Goal: Information Seeking & Learning: Learn about a topic

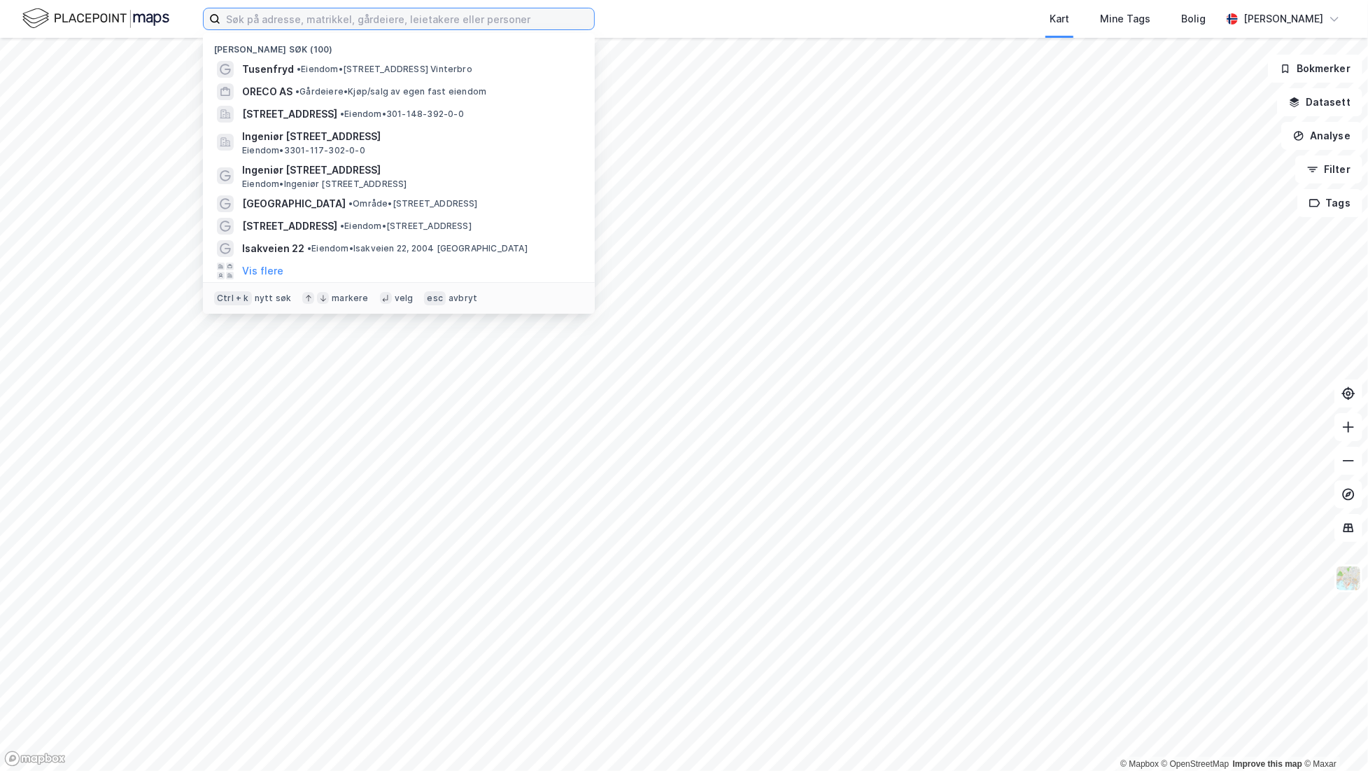
click at [340, 23] on input at bounding box center [407, 18] width 374 height 21
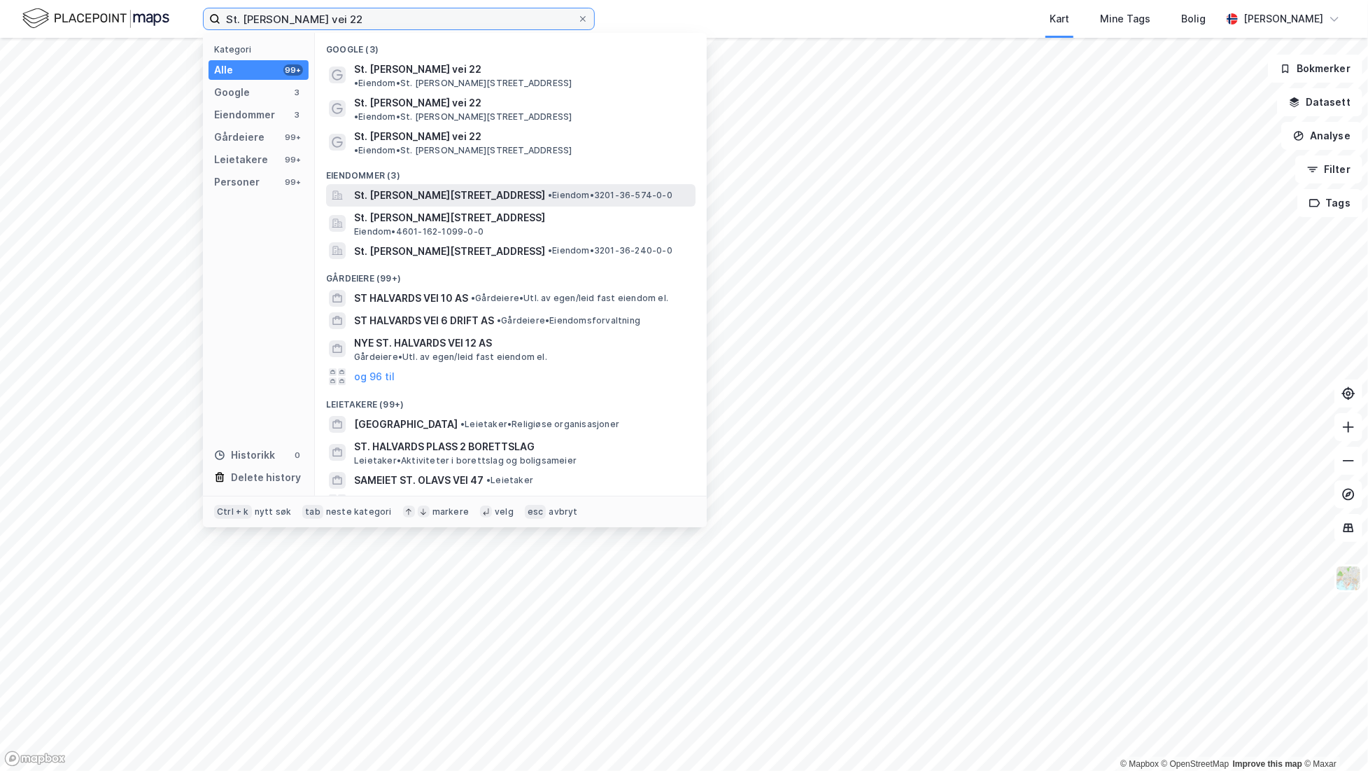
type input "St. [PERSON_NAME] vei 22"
click at [453, 187] on span "St. [PERSON_NAME][STREET_ADDRESS]" at bounding box center [449, 195] width 191 height 17
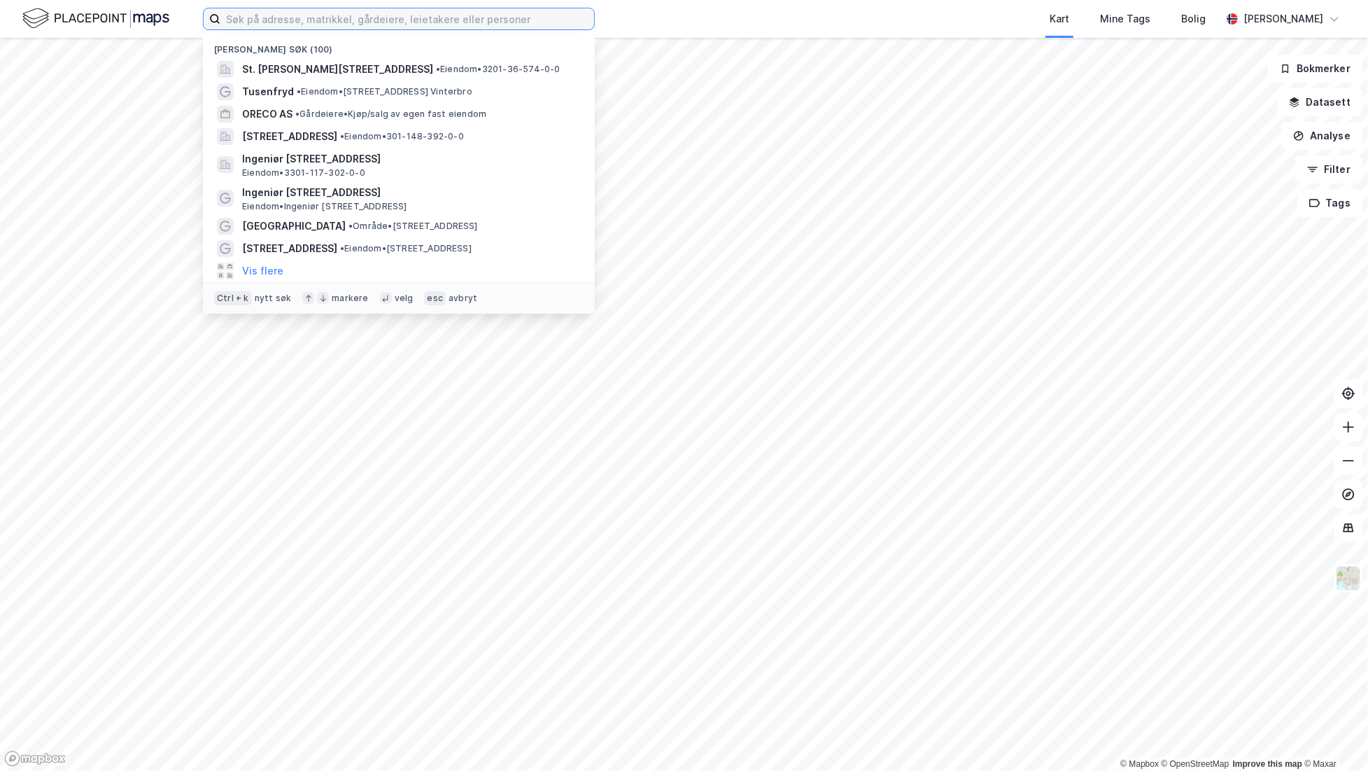
click at [329, 20] on input at bounding box center [407, 18] width 374 height 21
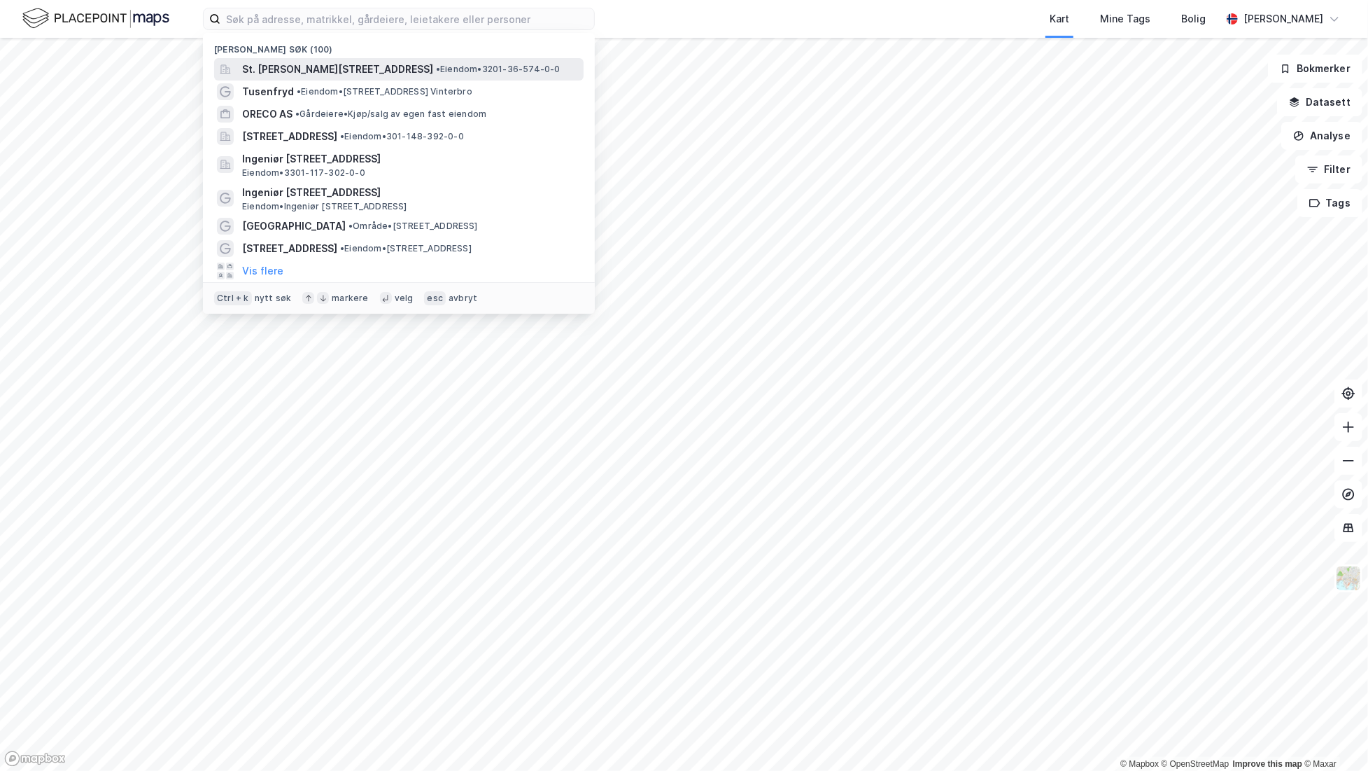
click at [328, 59] on div "St. Halvards vei 22, 1358, JAR, BÆRUM • Eiendom • 3201-36-574-0-0" at bounding box center [399, 69] width 370 height 22
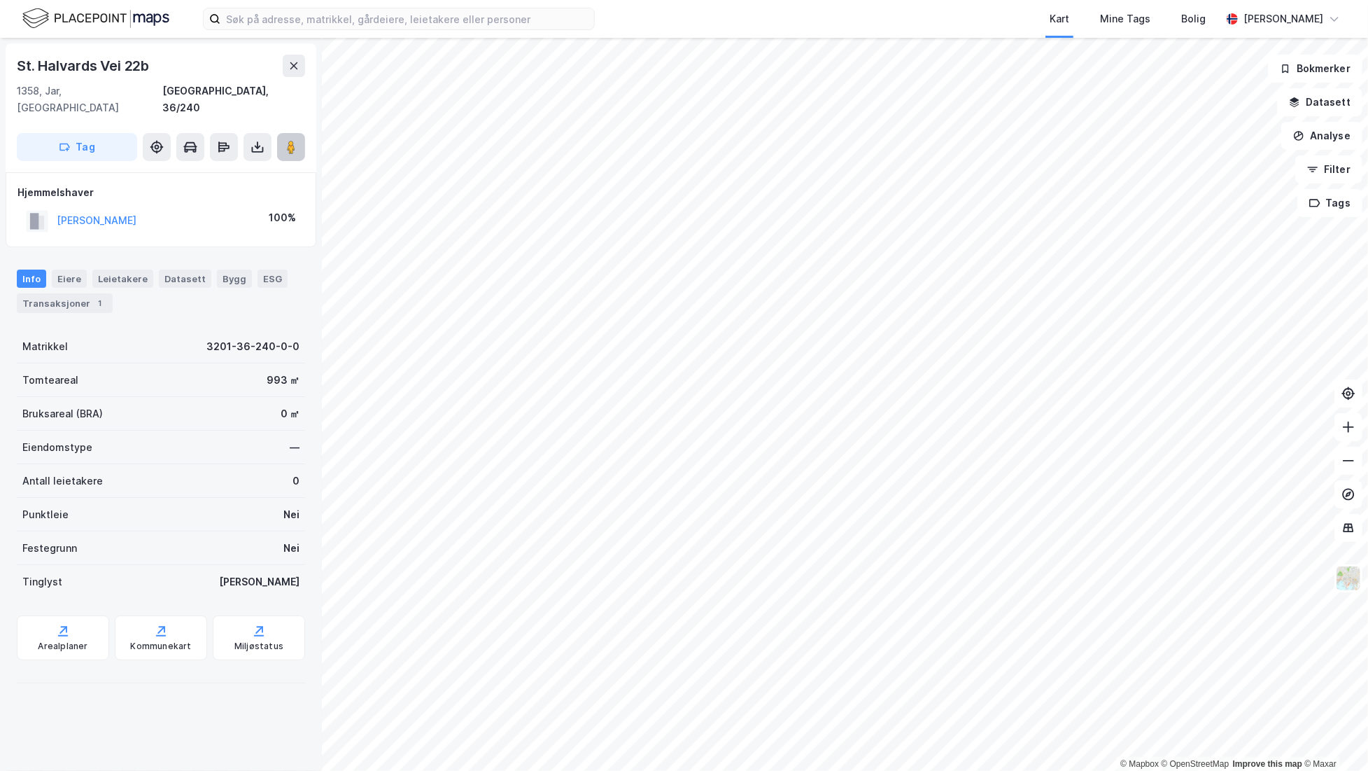
click at [280, 133] on button at bounding box center [291, 147] width 28 height 28
click at [63, 624] on icon at bounding box center [63, 631] width 14 height 14
click at [0, 0] on button "[PERSON_NAME]" at bounding box center [0, 0] width 0 height 0
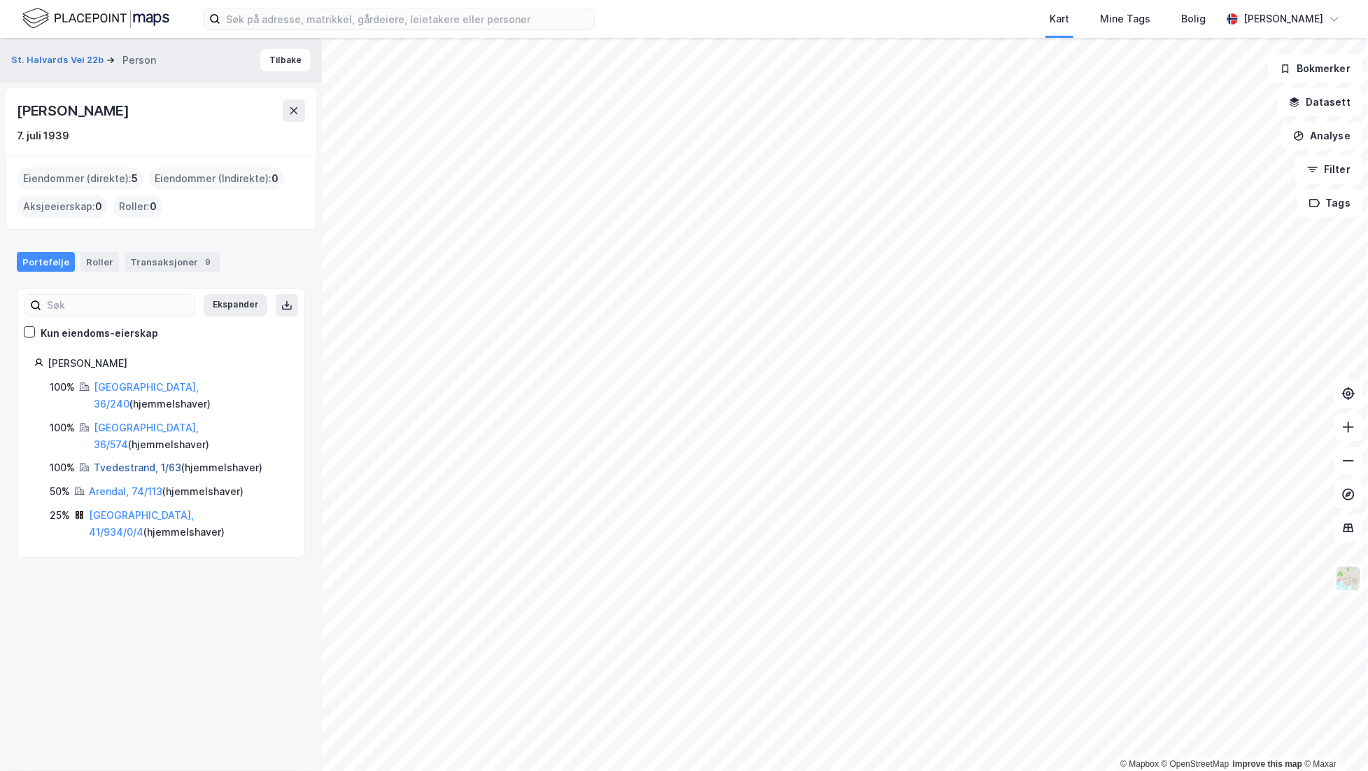
click at [123, 461] on link "Tvedestrand, 1/63" at bounding box center [137, 467] width 87 height 12
click at [113, 485] on link "Arendal, 74/113" at bounding box center [125, 491] width 73 height 12
click at [123, 509] on link "Bærum, 41/934/0/4" at bounding box center [141, 523] width 105 height 29
click at [117, 421] on link "[GEOGRAPHIC_DATA], 36/574" at bounding box center [146, 435] width 105 height 29
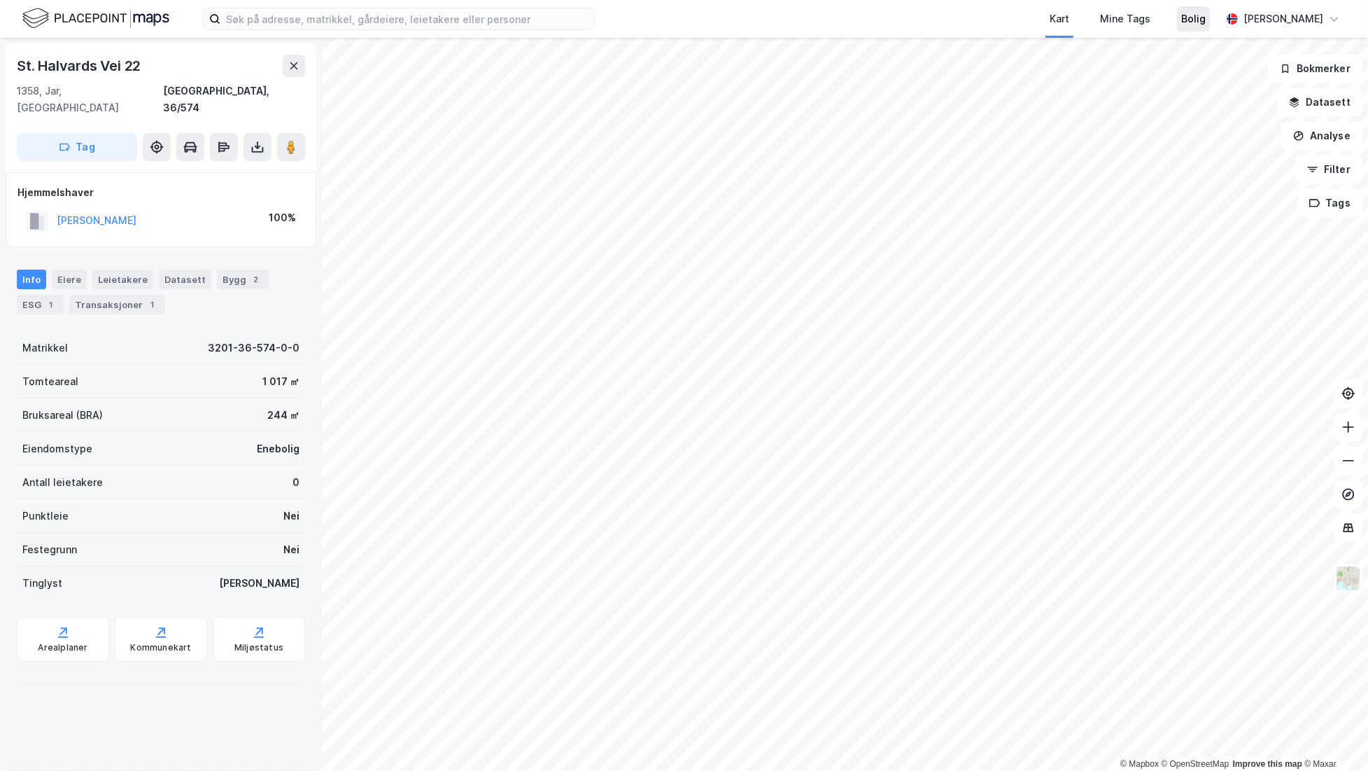
click at [1182, 12] on div "Bolig" at bounding box center [1194, 18] width 24 height 17
